Goal: Task Accomplishment & Management: Complete application form

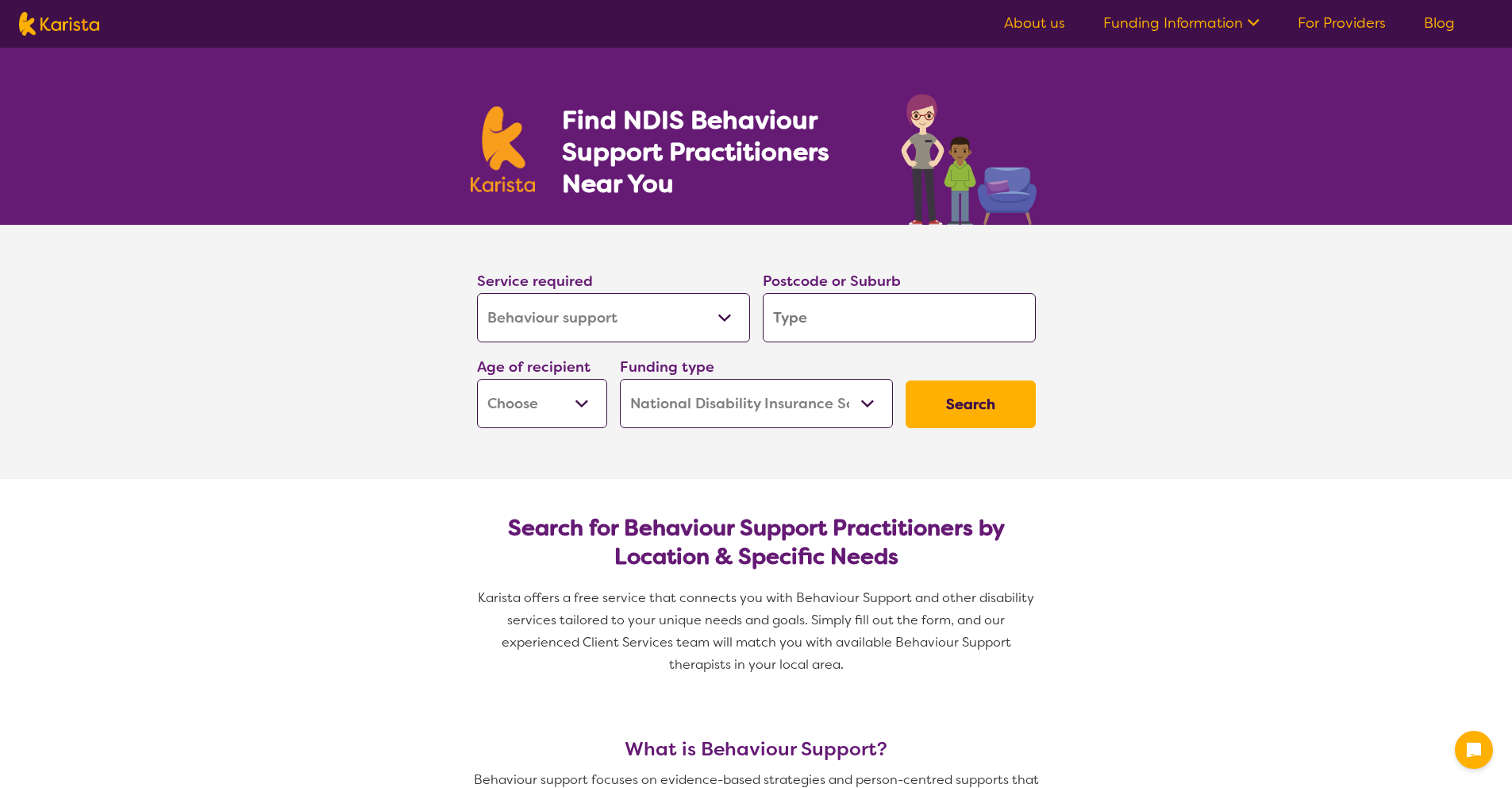
select select "Behaviour support"
select select "NDIS"
select select "Behaviour support"
select select "NDIS"
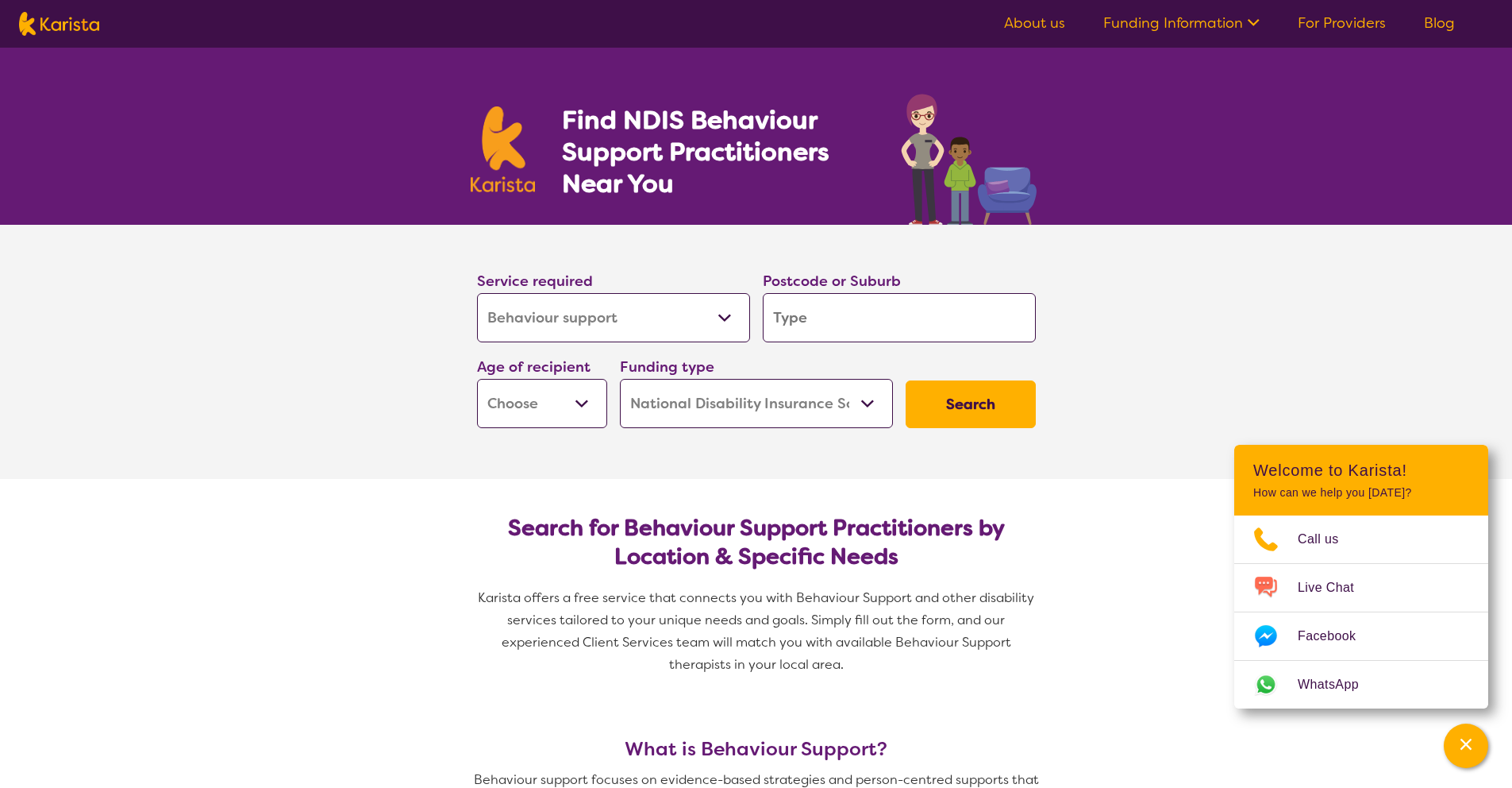
click at [552, 322] on select "Allied Health Assistant Assessment ([MEDICAL_DATA] or [MEDICAL_DATA]) Behaviour…" at bounding box center [613, 318] width 273 height 49
click at [477, 293] on select "Allied Health Assistant Assessment ([MEDICAL_DATA] or [MEDICAL_DATA]) Behaviour…" at bounding box center [613, 318] width 273 height 49
click at [814, 322] on input "search" at bounding box center [899, 318] width 273 height 49
type input "2"
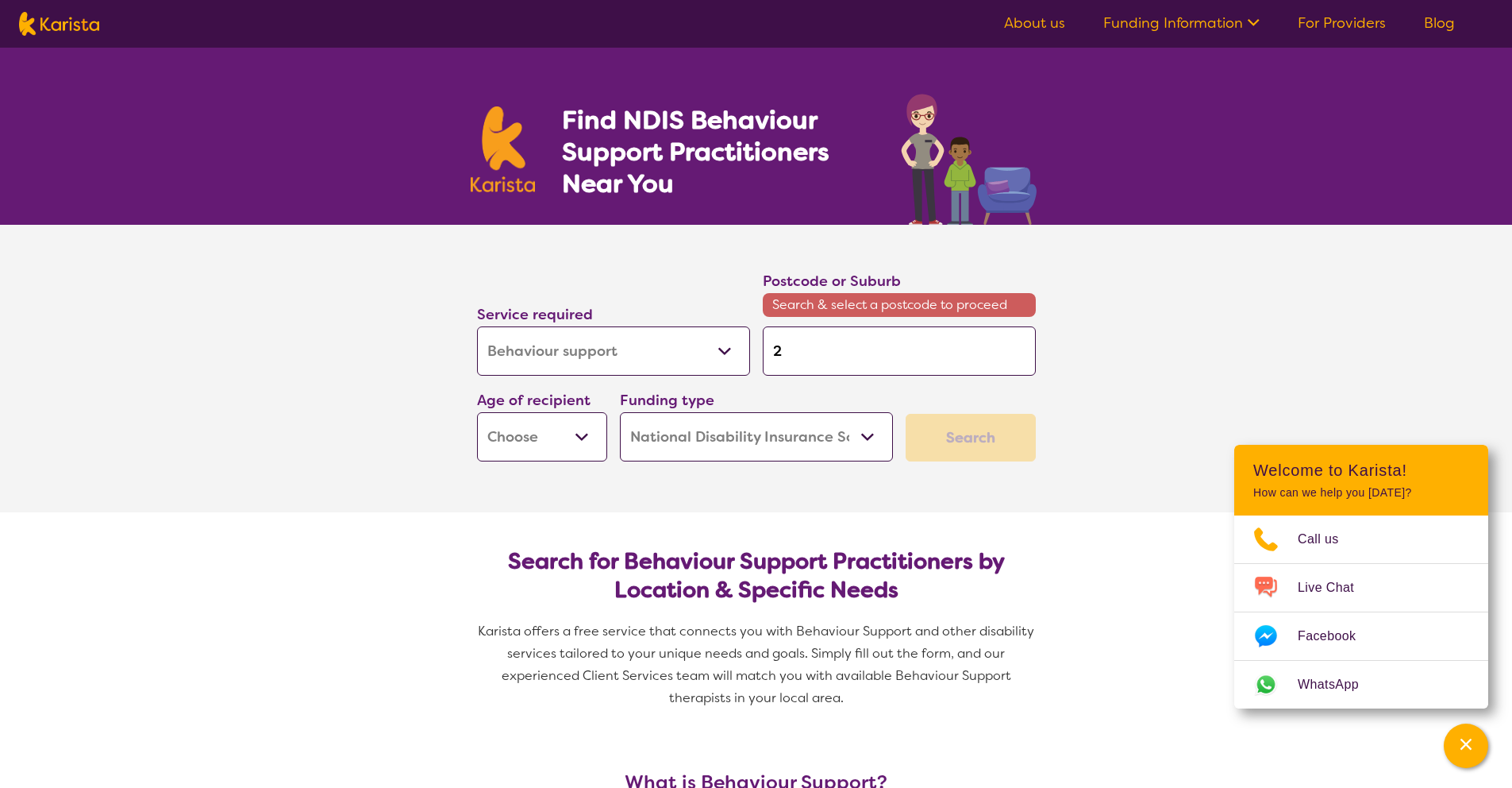
type input "25"
type input "251"
type input "2515"
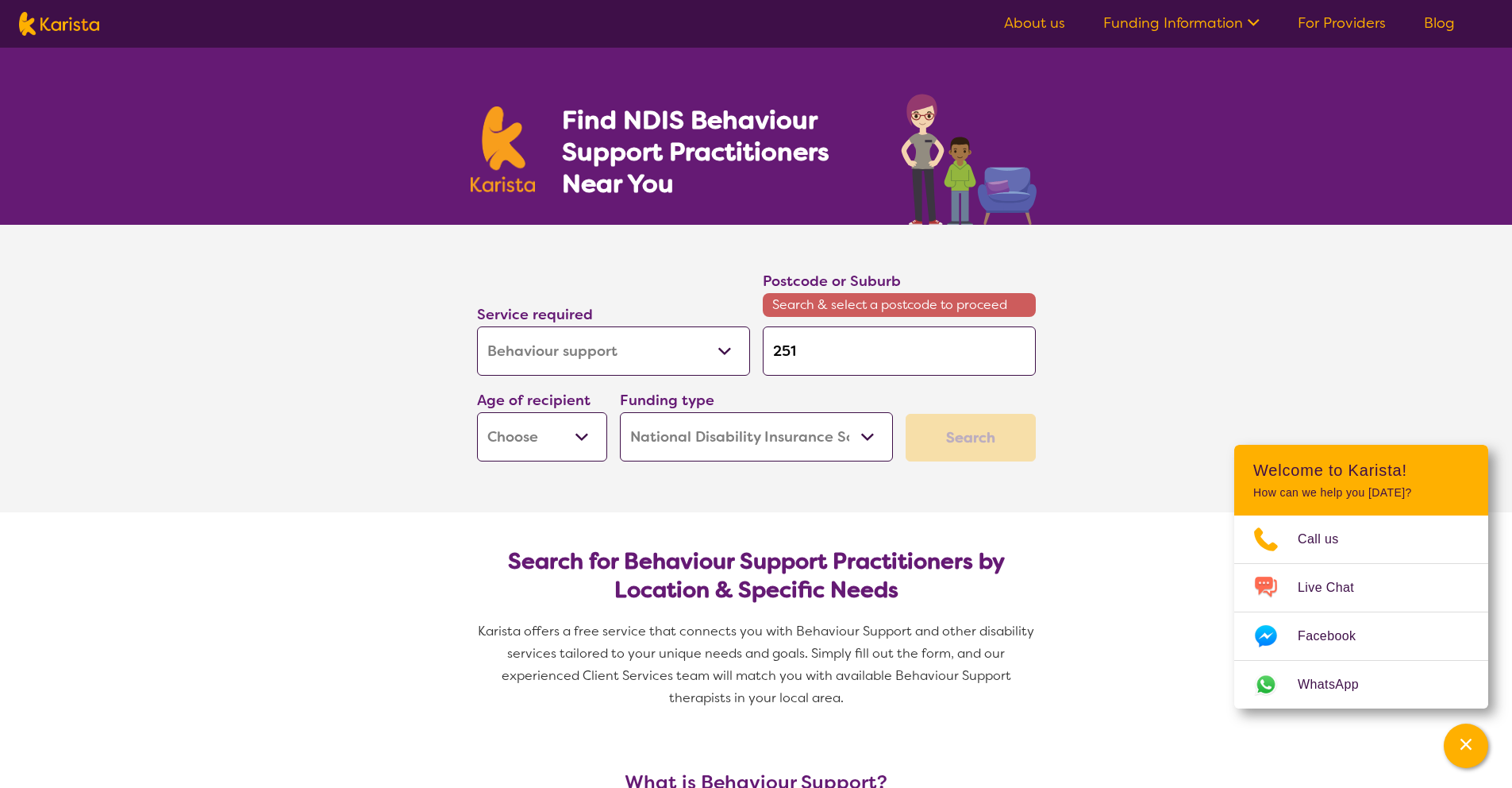
type input "2515"
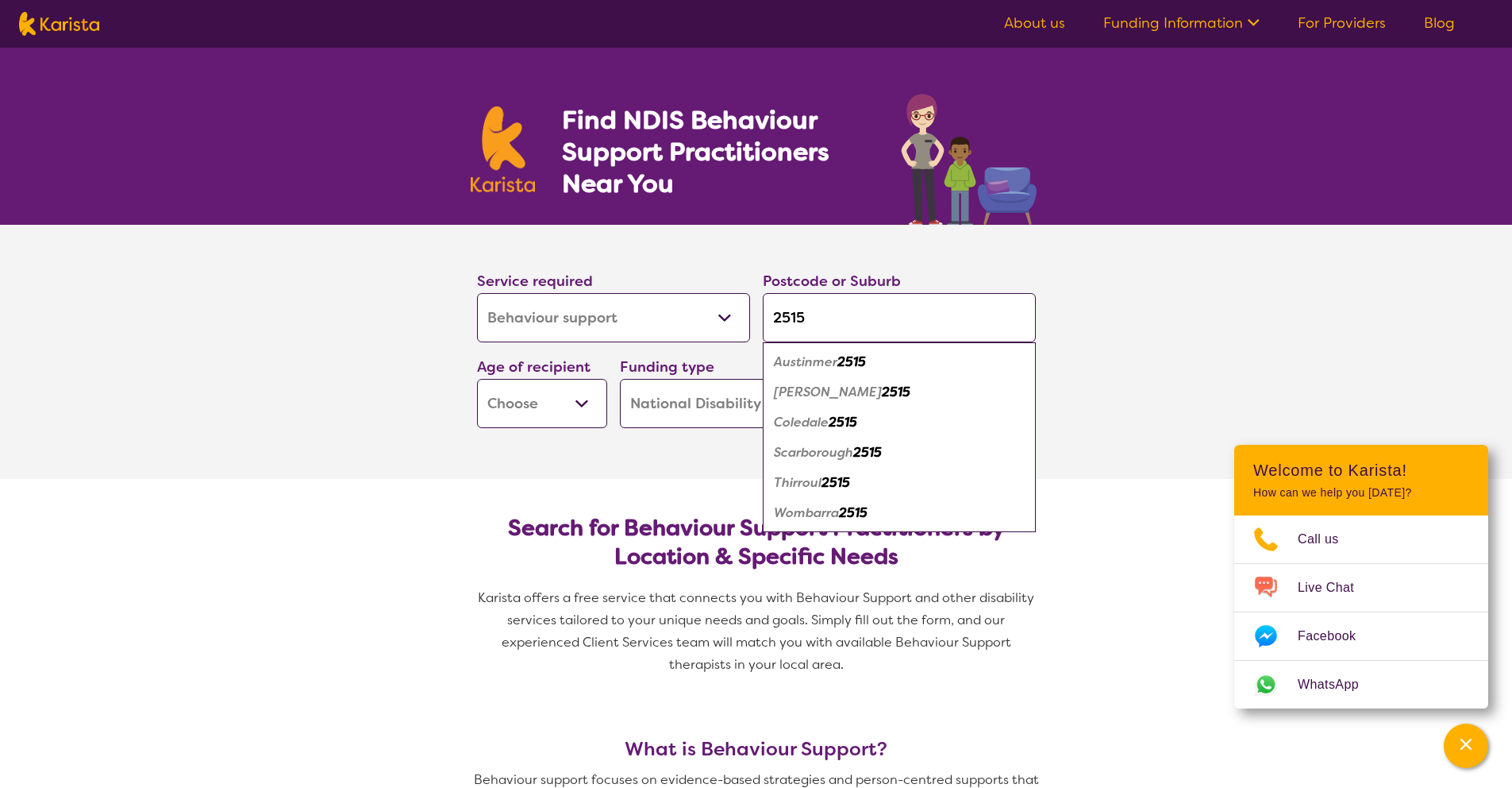
type input "251"
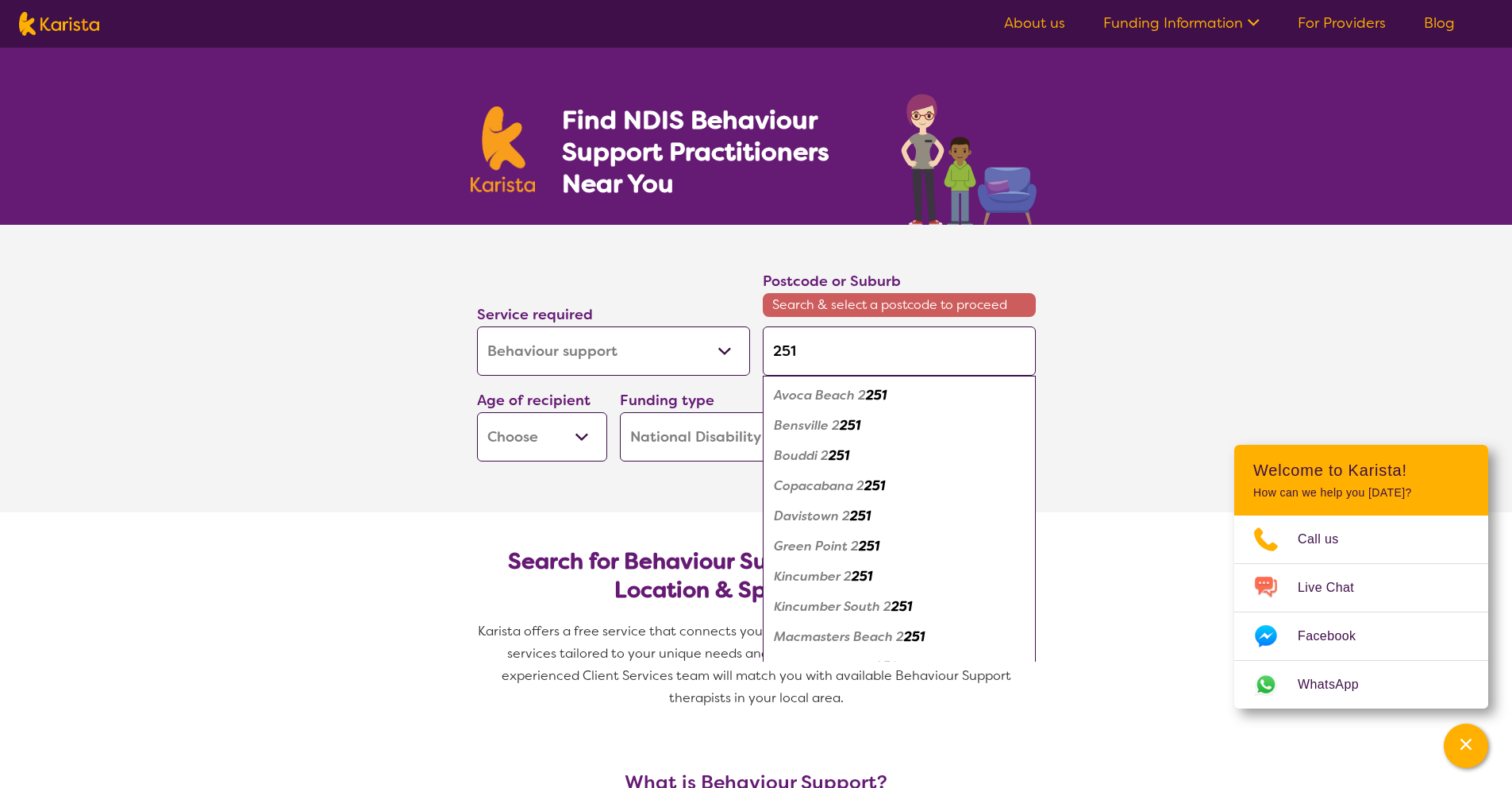
type input "25"
type input "2"
type input "26"
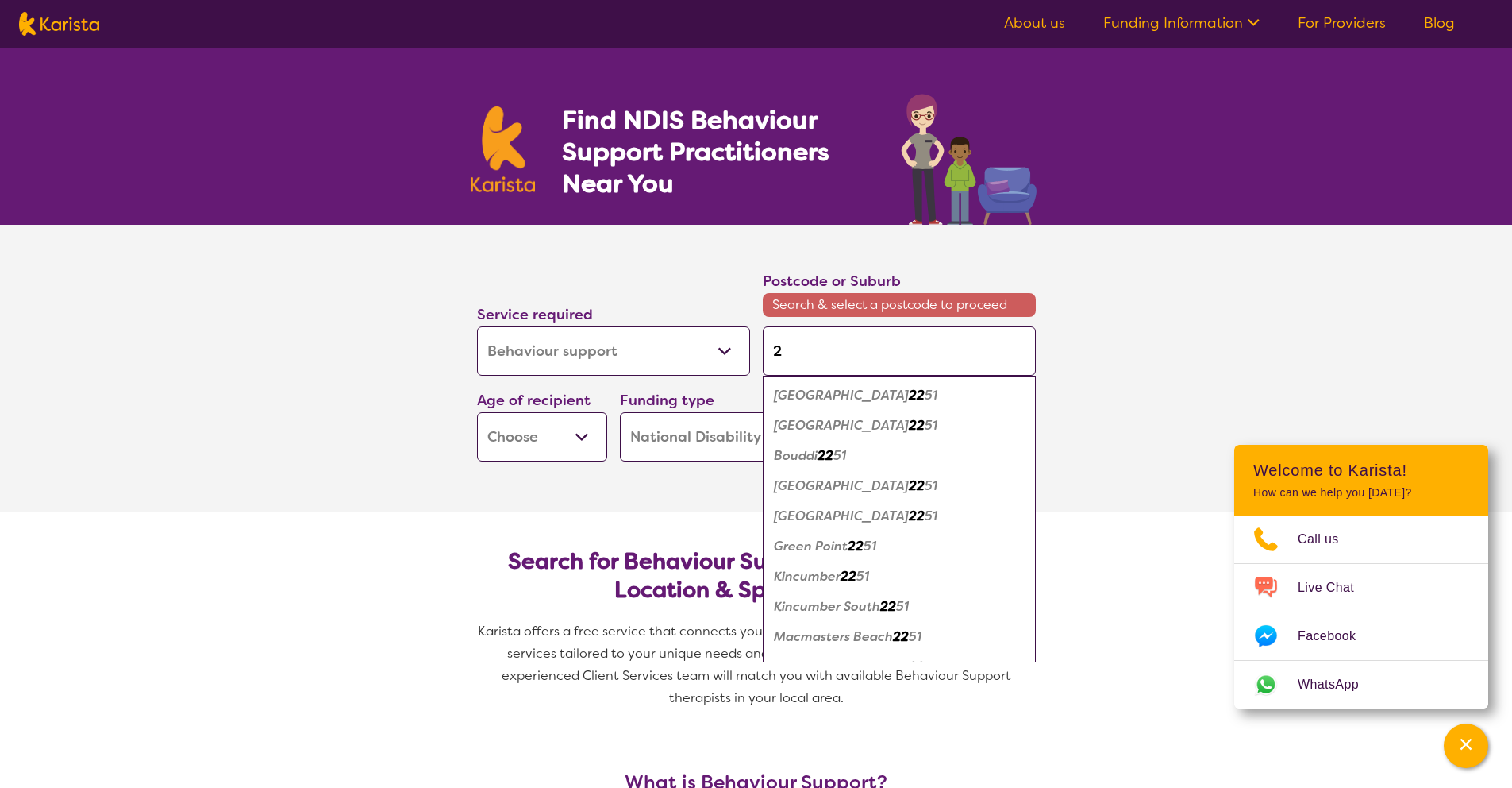
type input "26"
type input "261"
type input "2615"
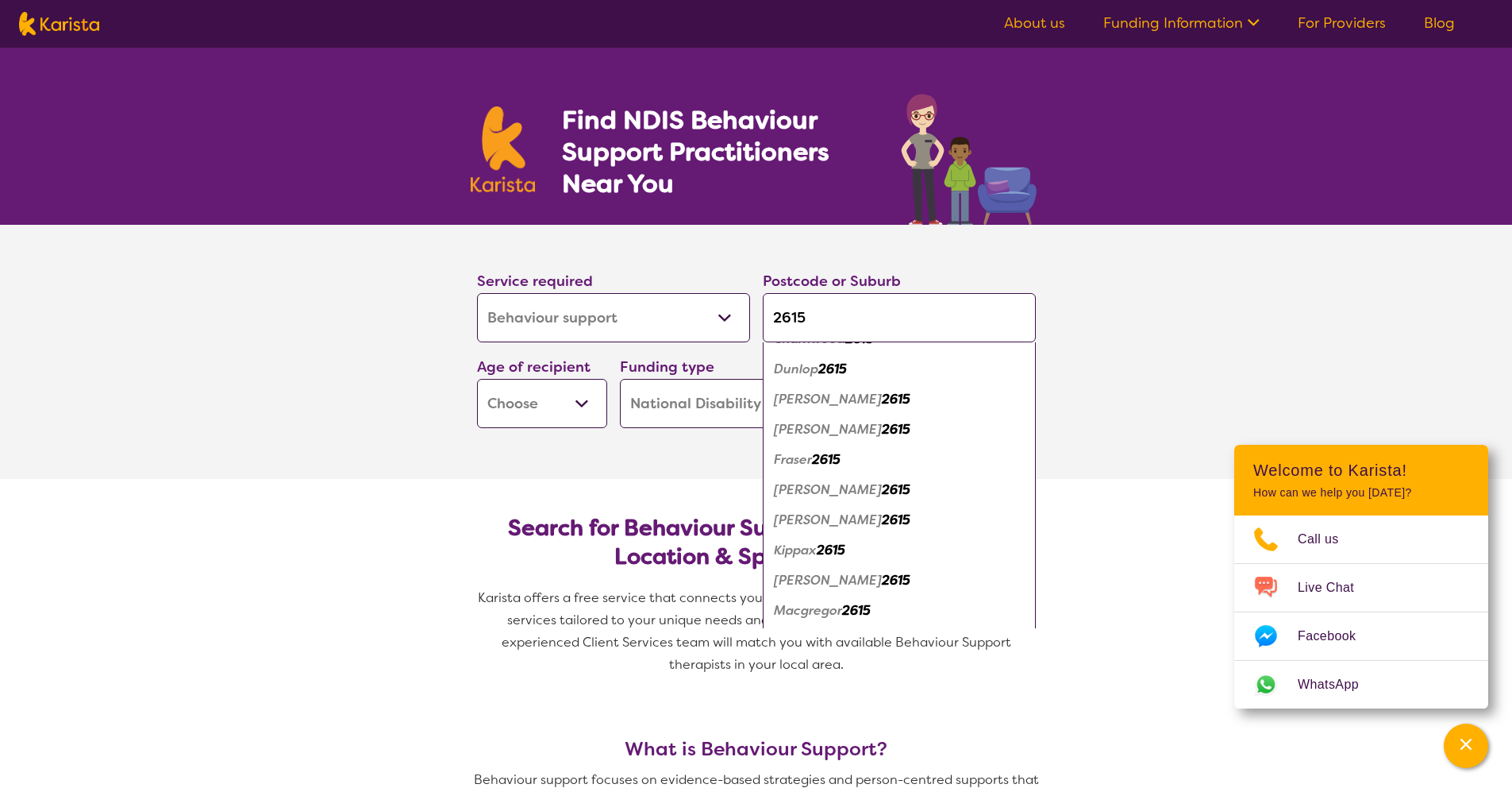
scroll to position [54, 0]
type input "261"
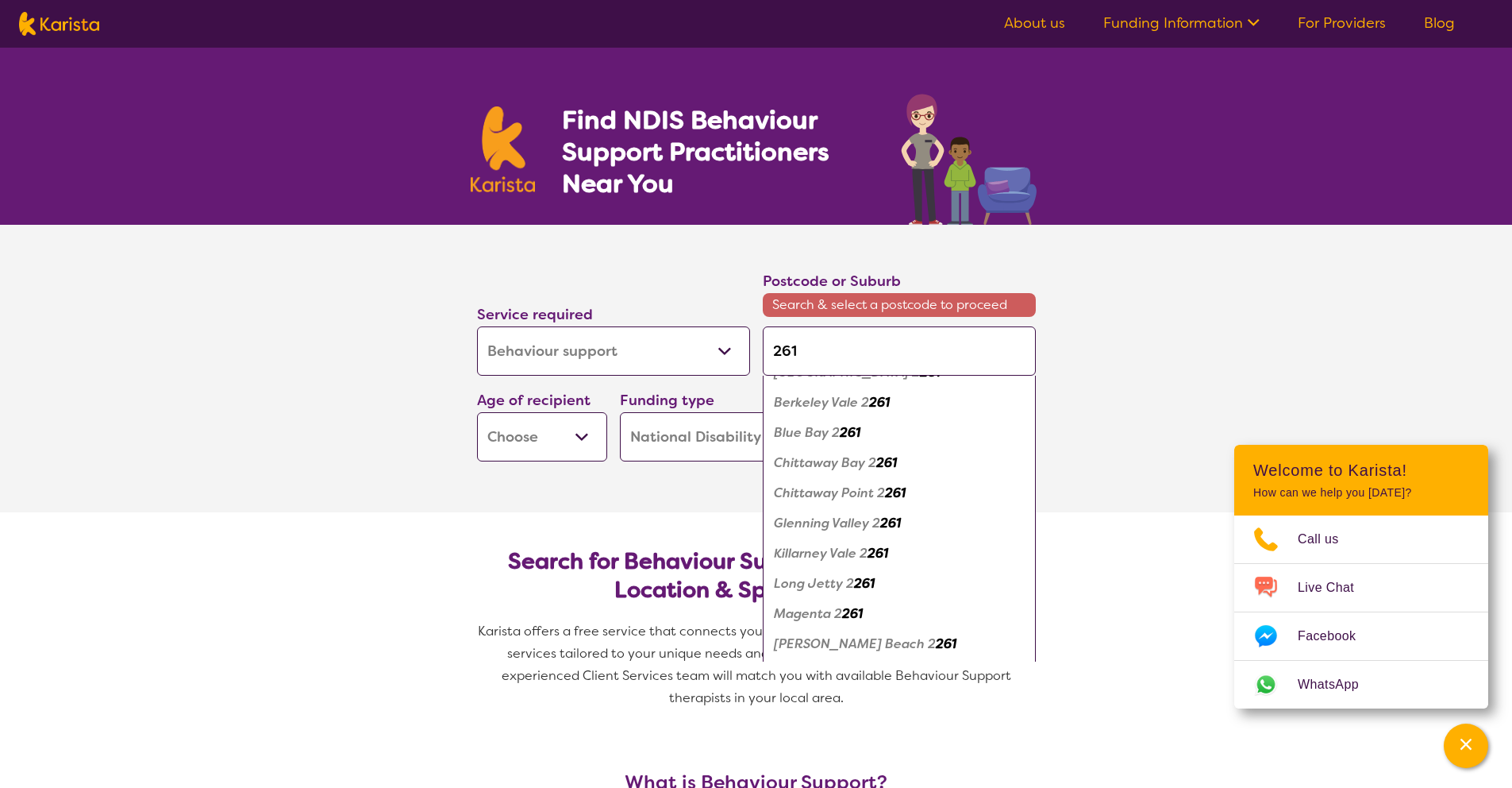
type input "2617"
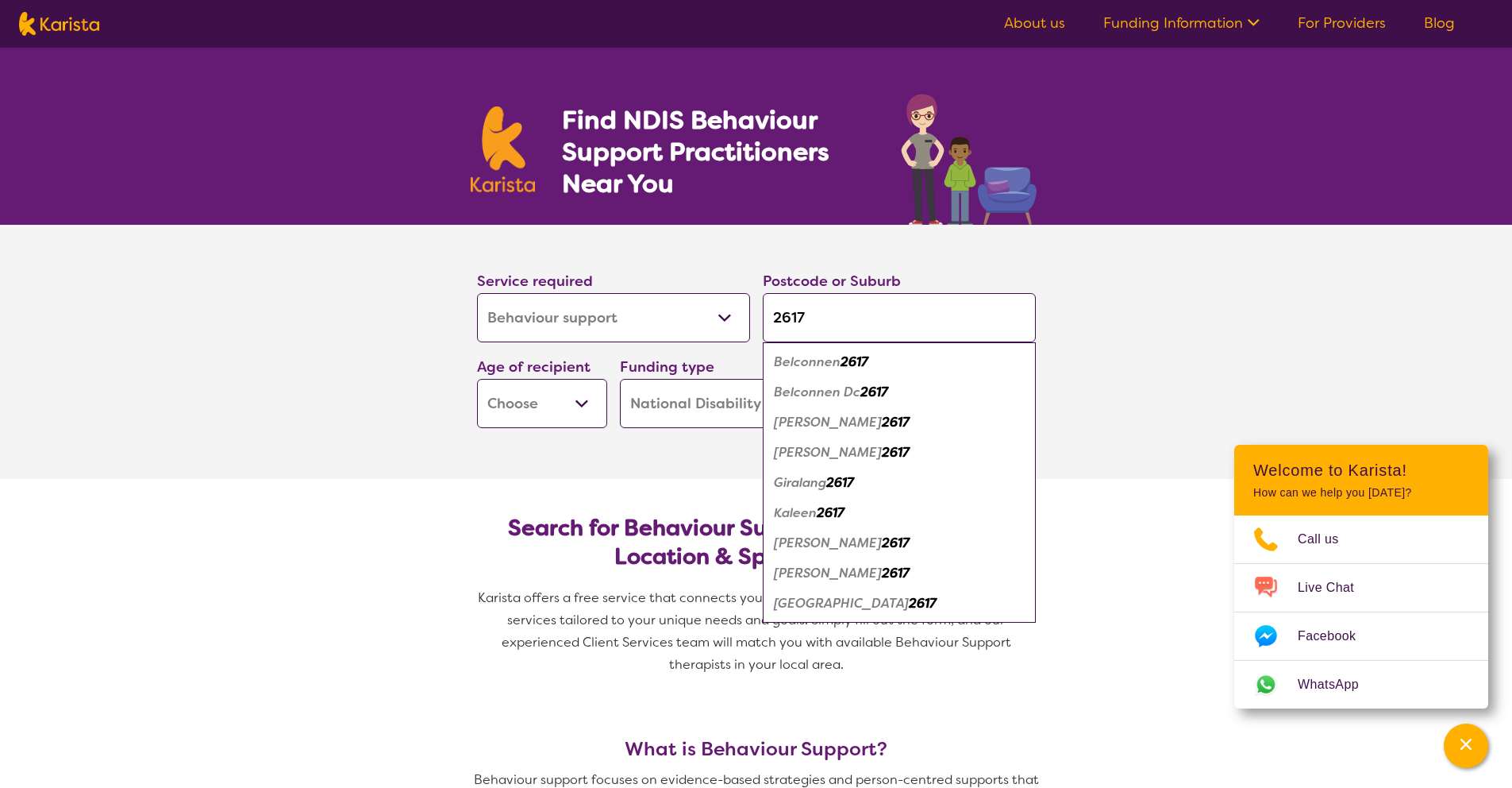
scroll to position [0, 0]
type input "2617"
click at [822, 361] on em "Belconnen" at bounding box center [807, 362] width 67 height 17
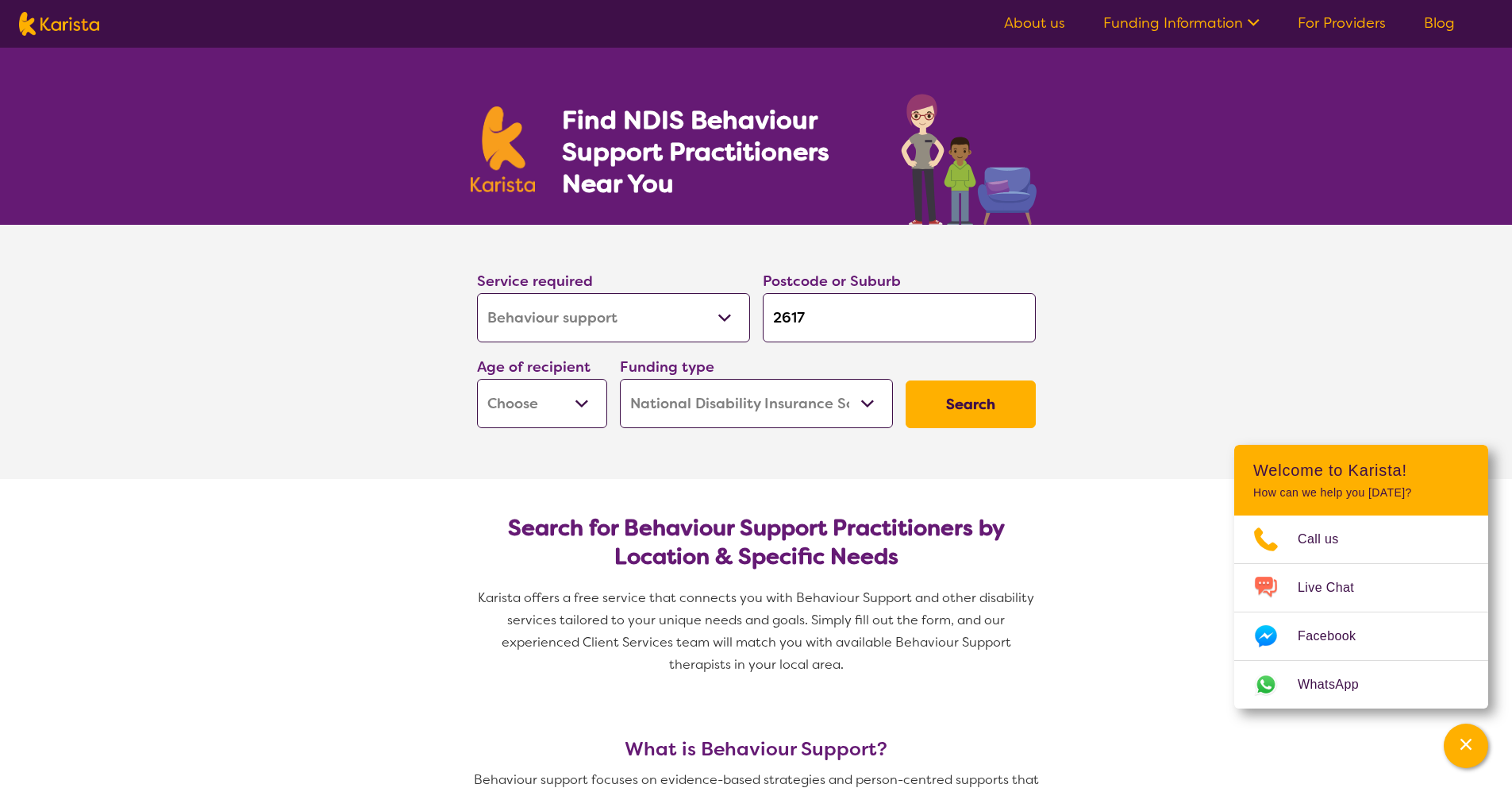
click at [536, 408] on select "Early Childhood - 0 to 9 Child - 10 to 11 Adolescent - 12 to 17 Adult - 18 to 6…" at bounding box center [542, 404] width 130 height 49
select select "AD"
click at [477, 379] on select "Early Childhood - 0 to 9 Child - 10 to 11 Adolescent - 12 to 17 Adult - 18 to 6…" at bounding box center [542, 404] width 130 height 49
select select "AD"
click at [997, 404] on button "Search" at bounding box center [971, 405] width 130 height 47
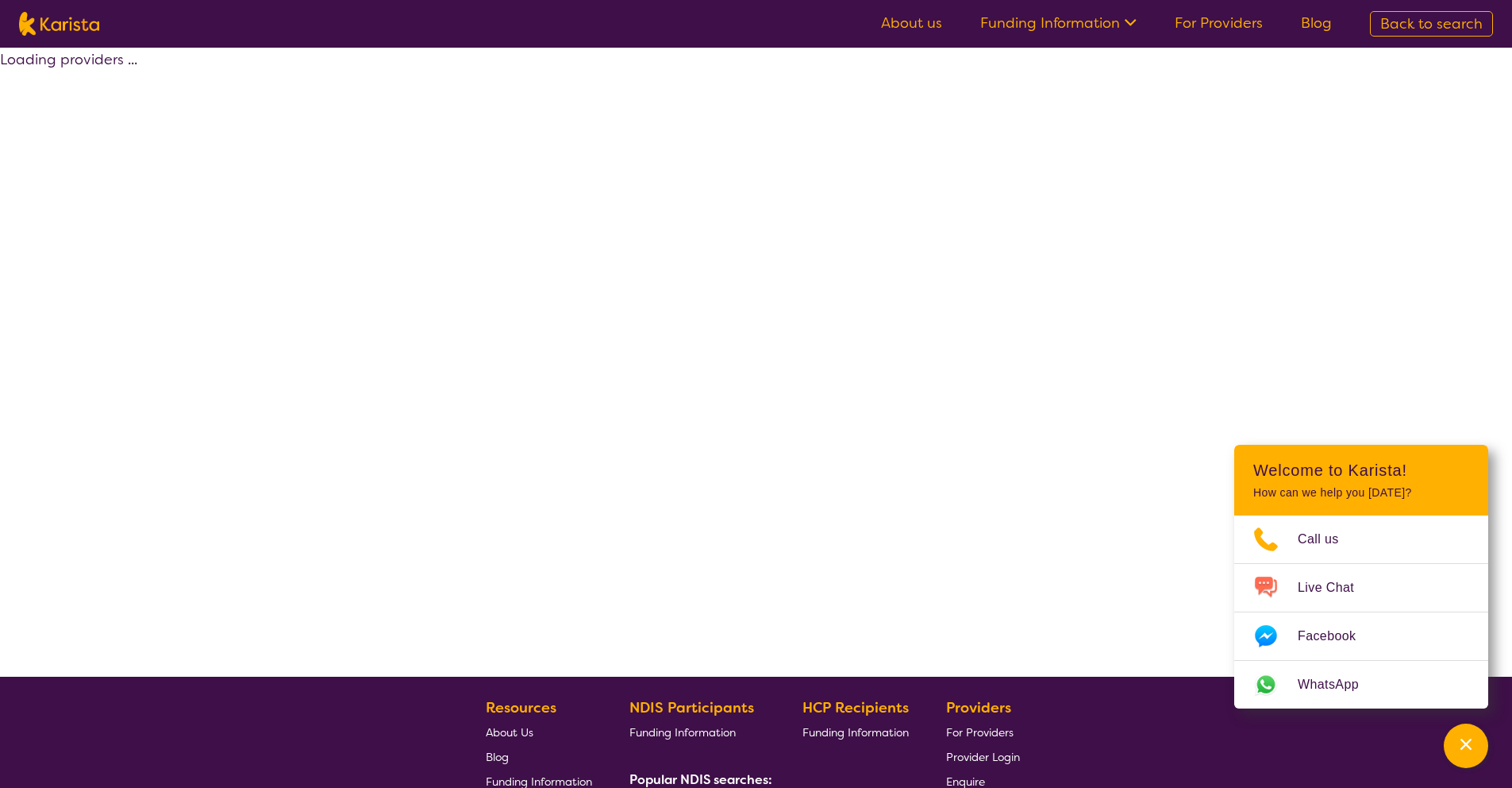
select select "by_score"
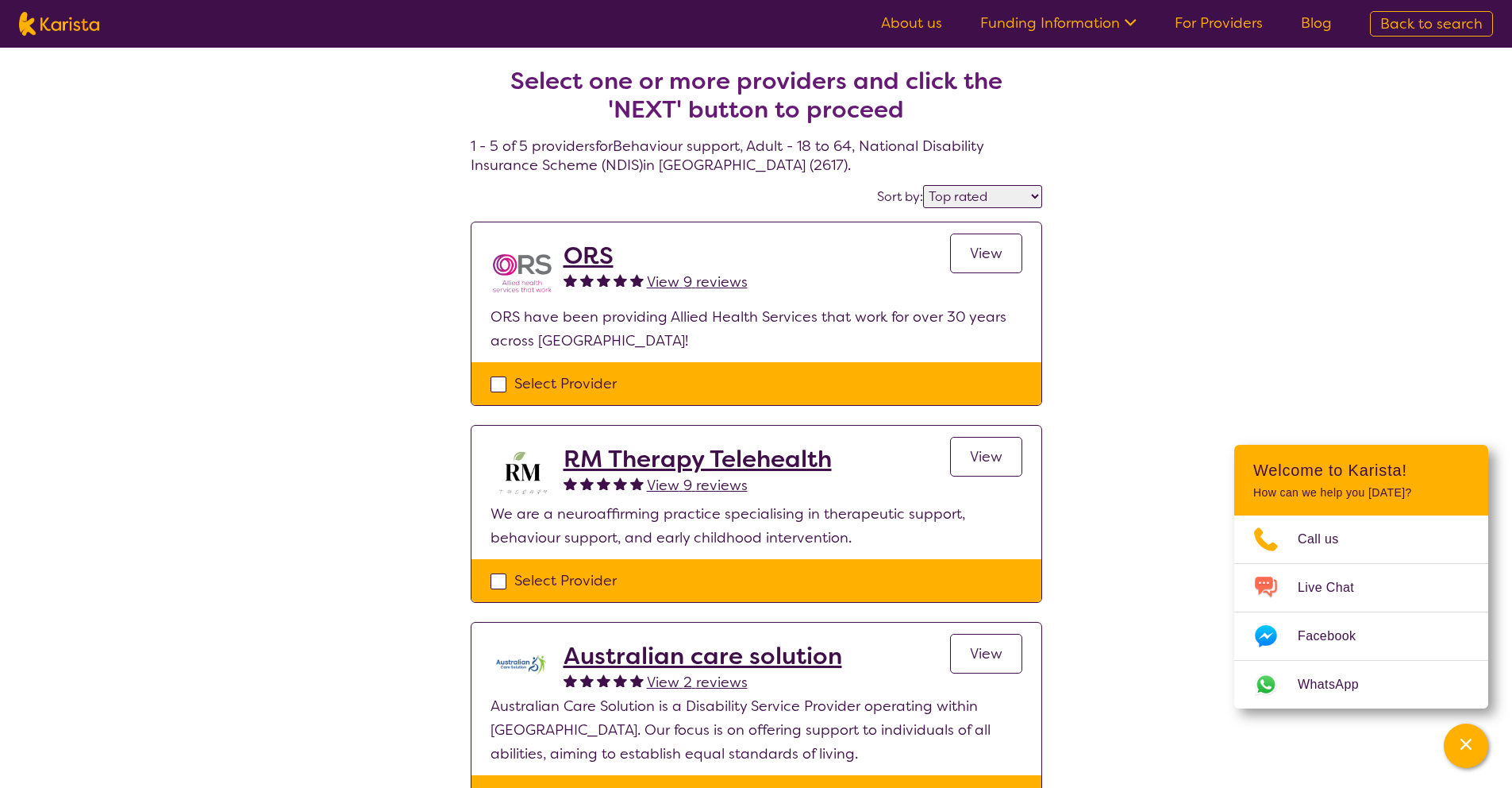
click at [577, 250] on h2 "ORS" at bounding box center [656, 255] width 184 height 29
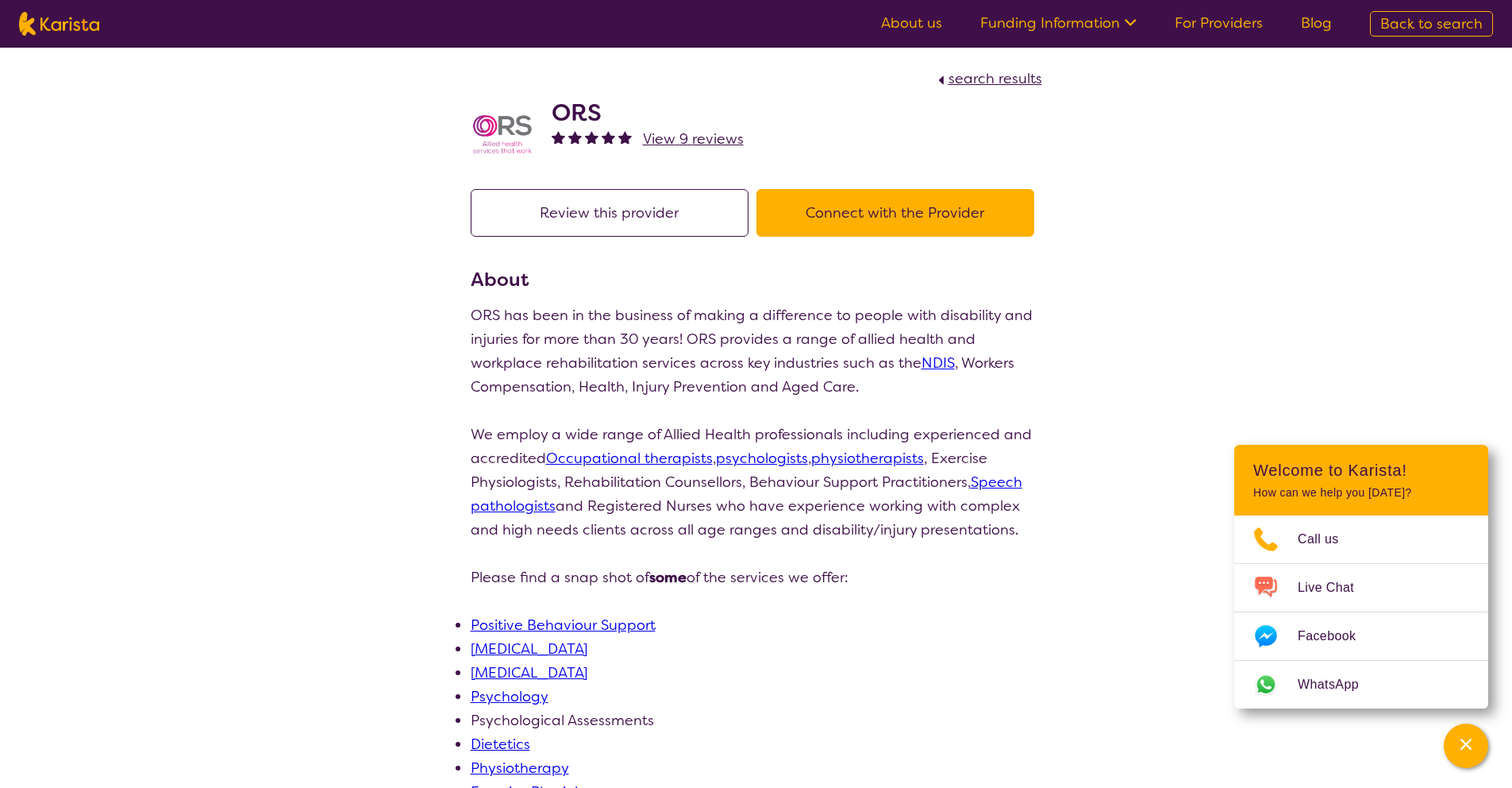
click at [907, 218] on button "Connect with the Provider" at bounding box center [895, 212] width 278 height 47
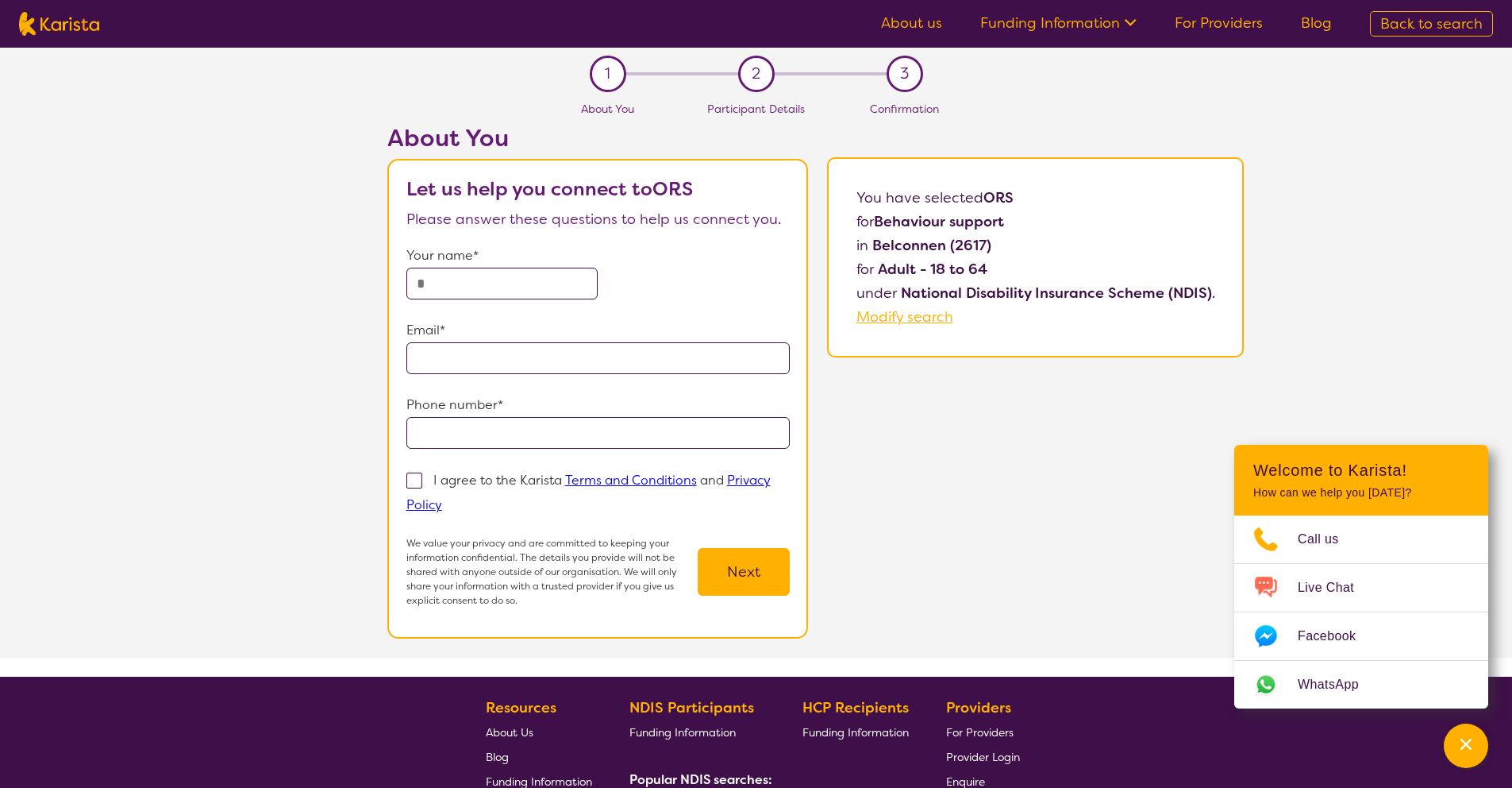
click at [467, 282] on input "text" at bounding box center [502, 283] width 192 height 32
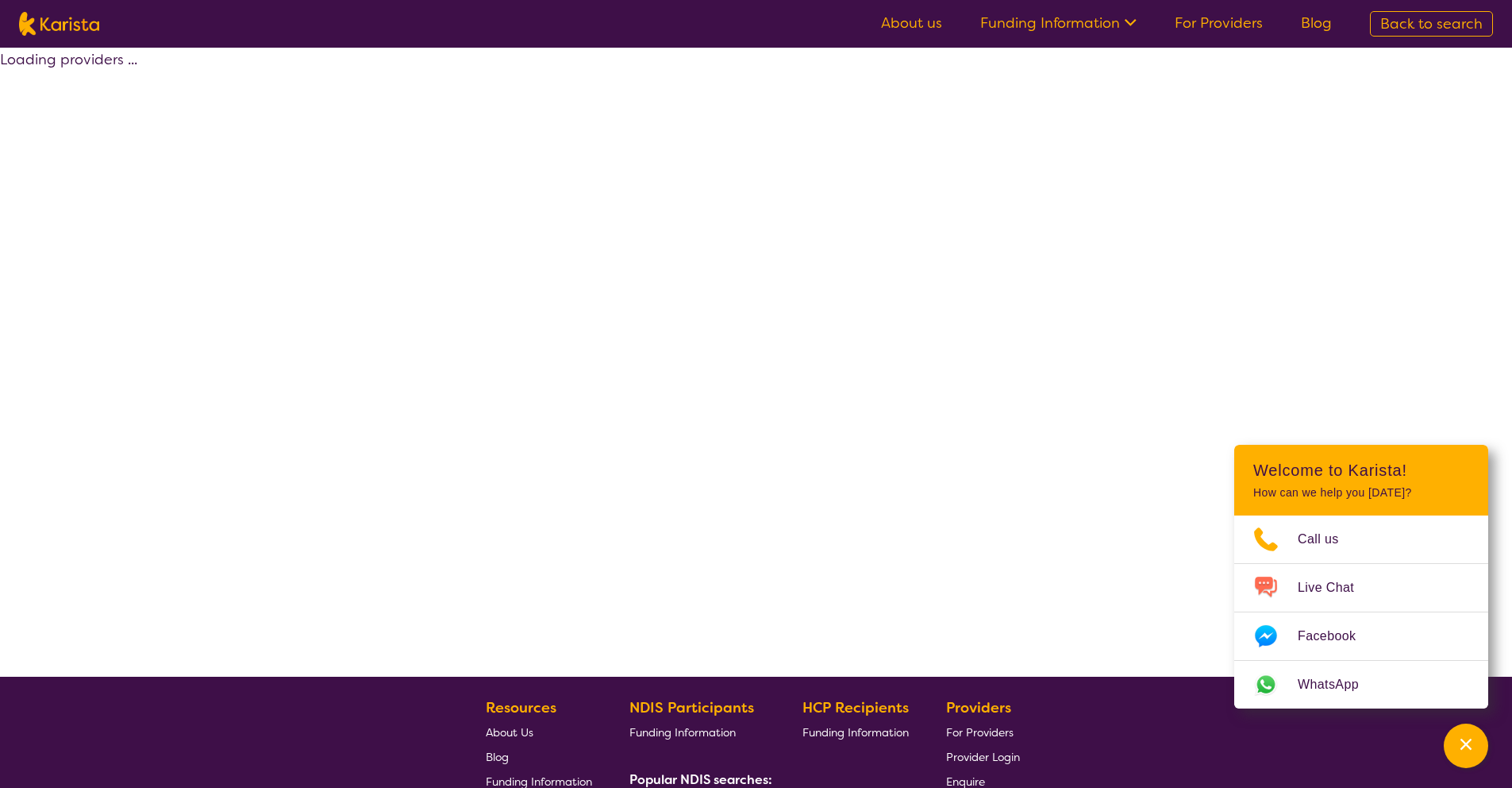
select select "by_score"
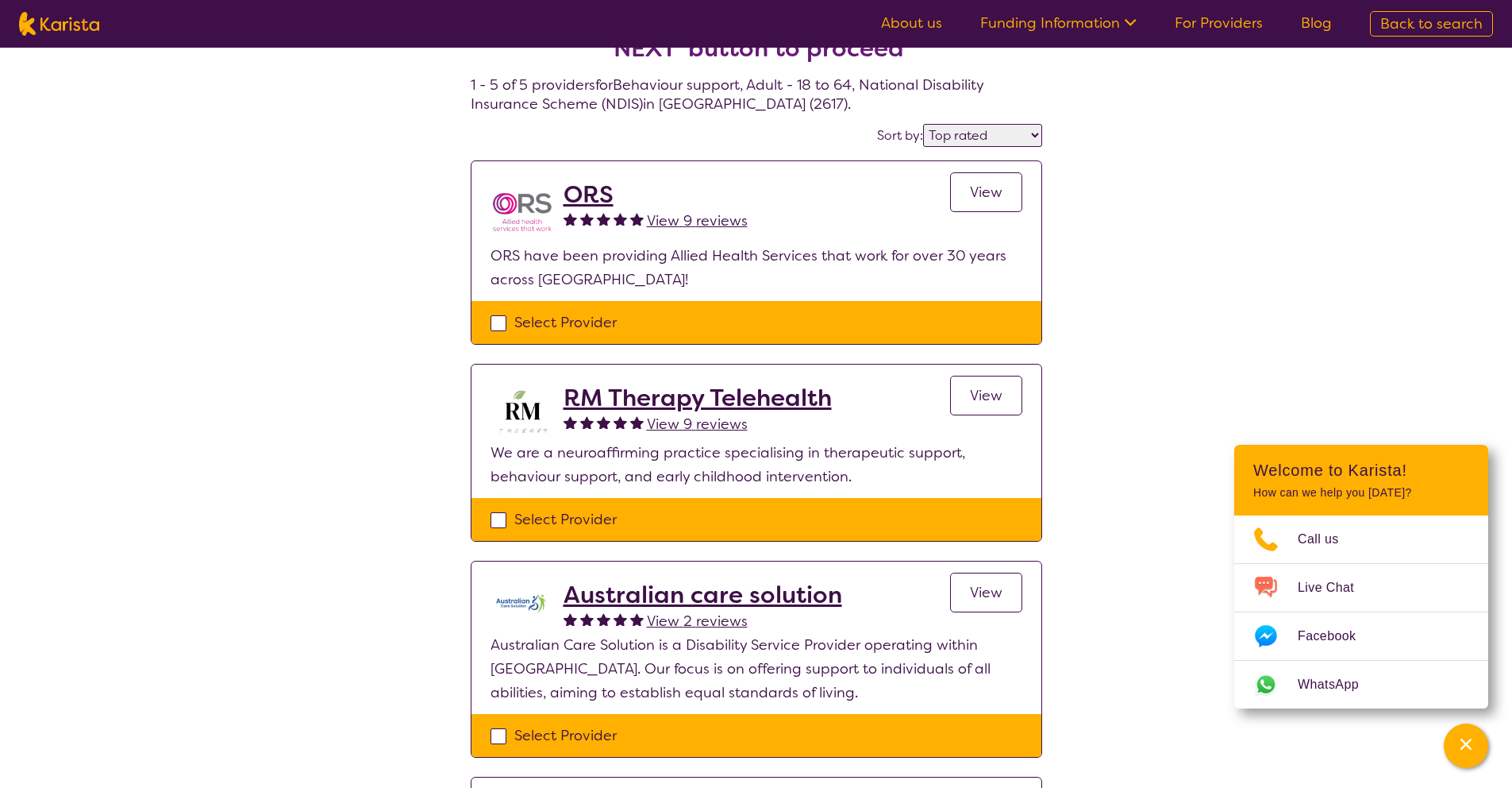
scroll to position [142, 0]
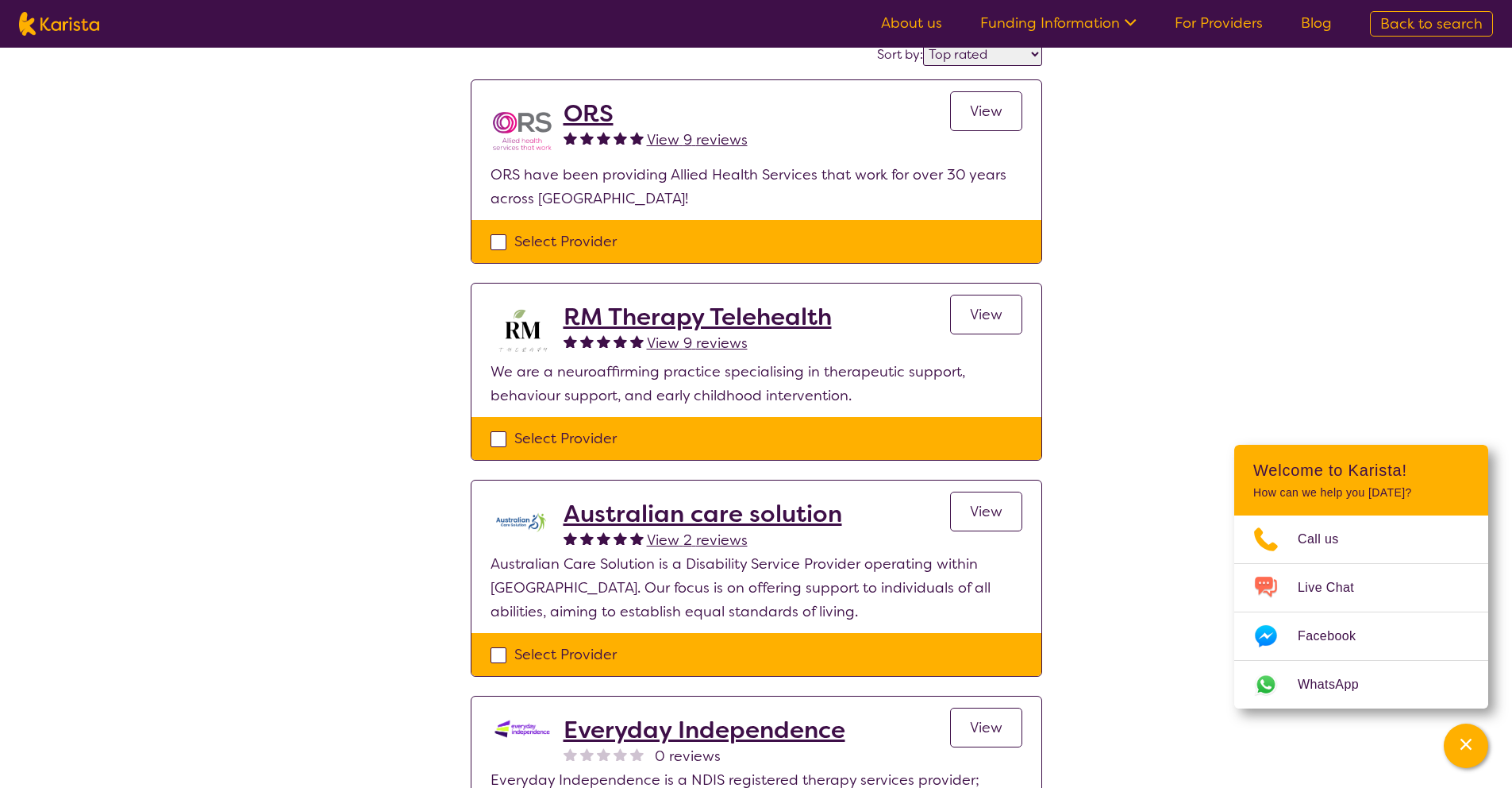
click at [662, 326] on h2 "RM Therapy Telehealth" at bounding box center [698, 317] width 268 height 29
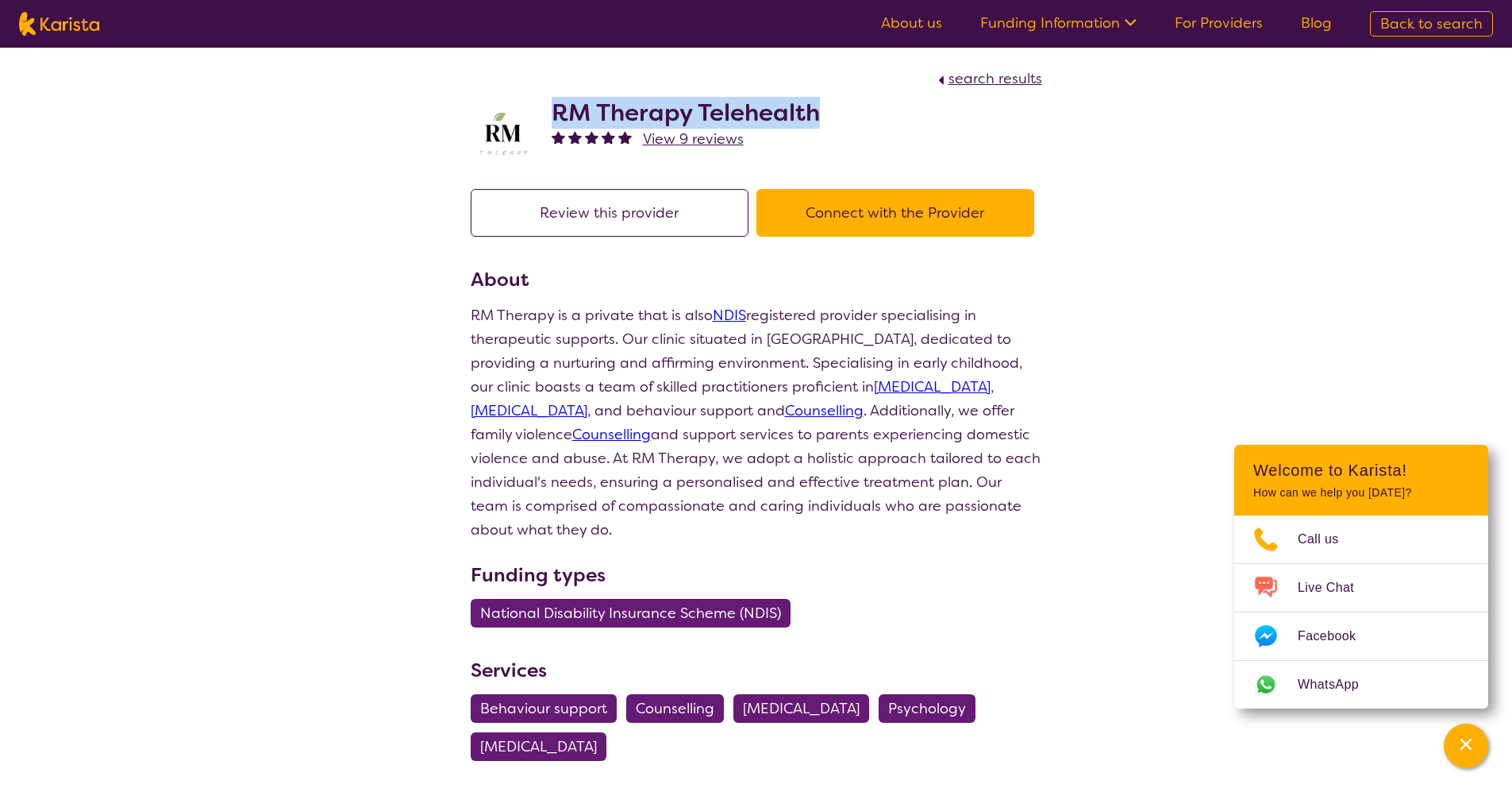
drag, startPoint x: 843, startPoint y: 116, endPoint x: 555, endPoint y: 113, distance: 288.0
click at [555, 113] on div "RM Therapy Telehealth View 9 reviews" at bounding box center [757, 130] width 572 height 80
copy h2 "RM Therapy Telehealth"
